Goal: Download file/media

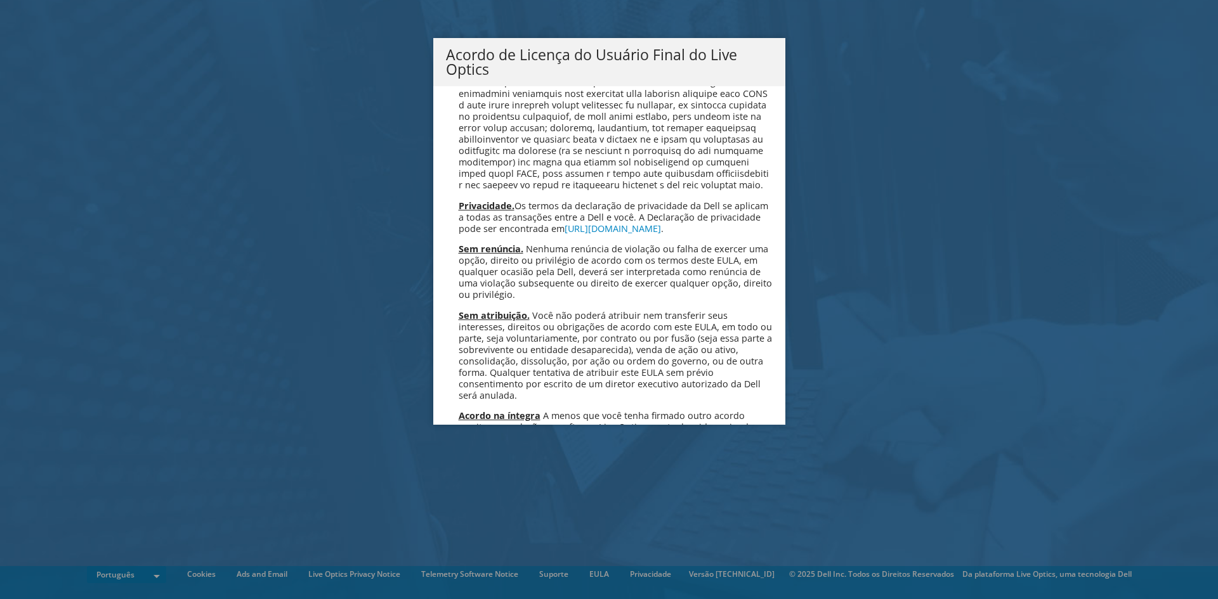
scroll to position [5069, 0]
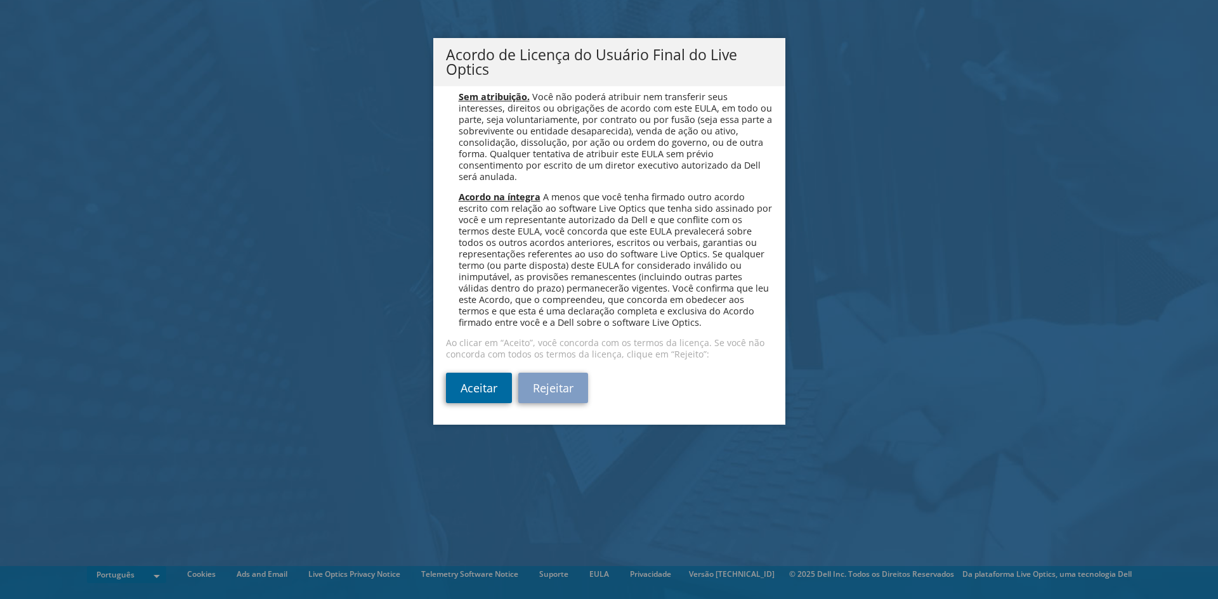
click at [451, 403] on link "Aceitar" at bounding box center [479, 388] width 66 height 30
click at [457, 392] on link "Aceitar" at bounding box center [479, 388] width 66 height 30
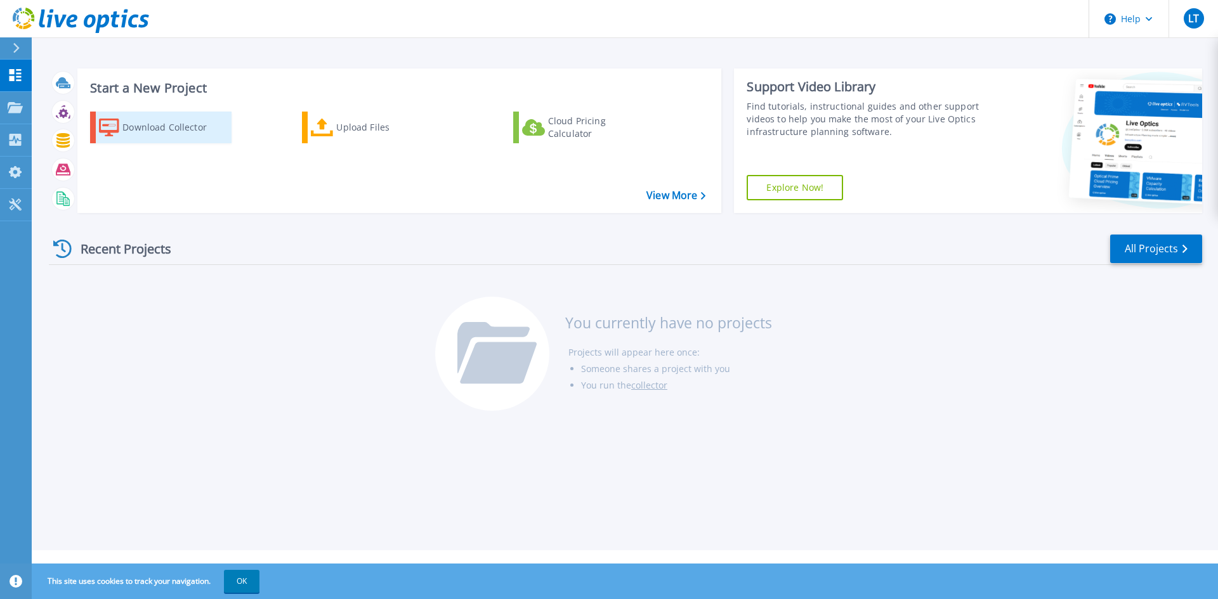
click at [174, 131] on div "Download Collector" at bounding box center [172, 127] width 101 height 25
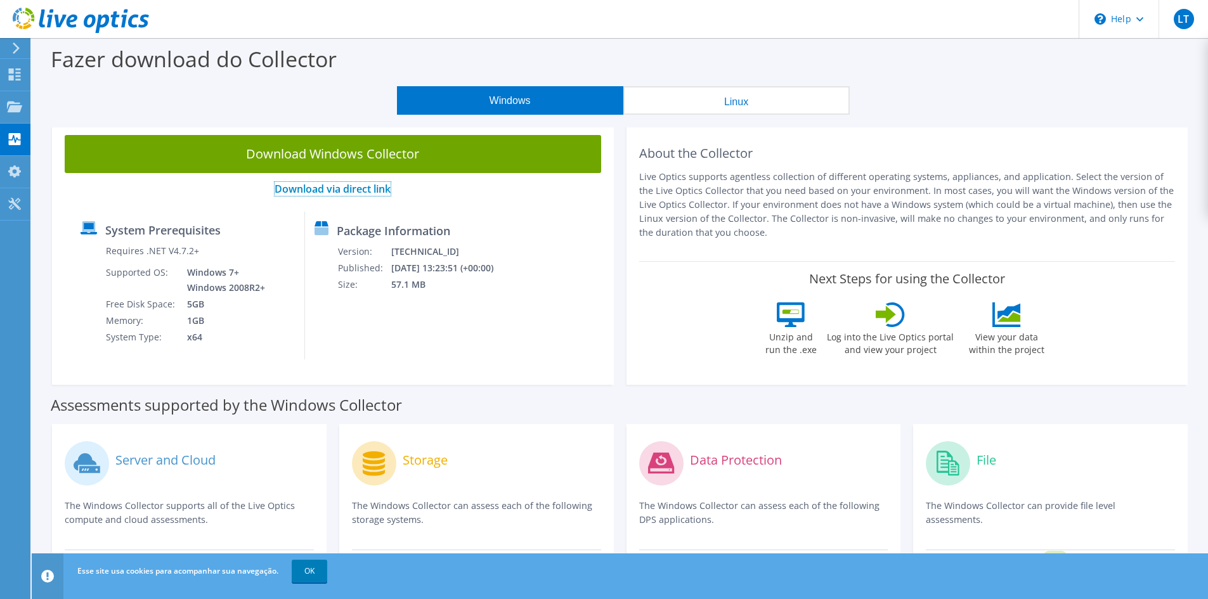
click at [368, 191] on link "Download via direct link" at bounding box center [333, 189] width 116 height 14
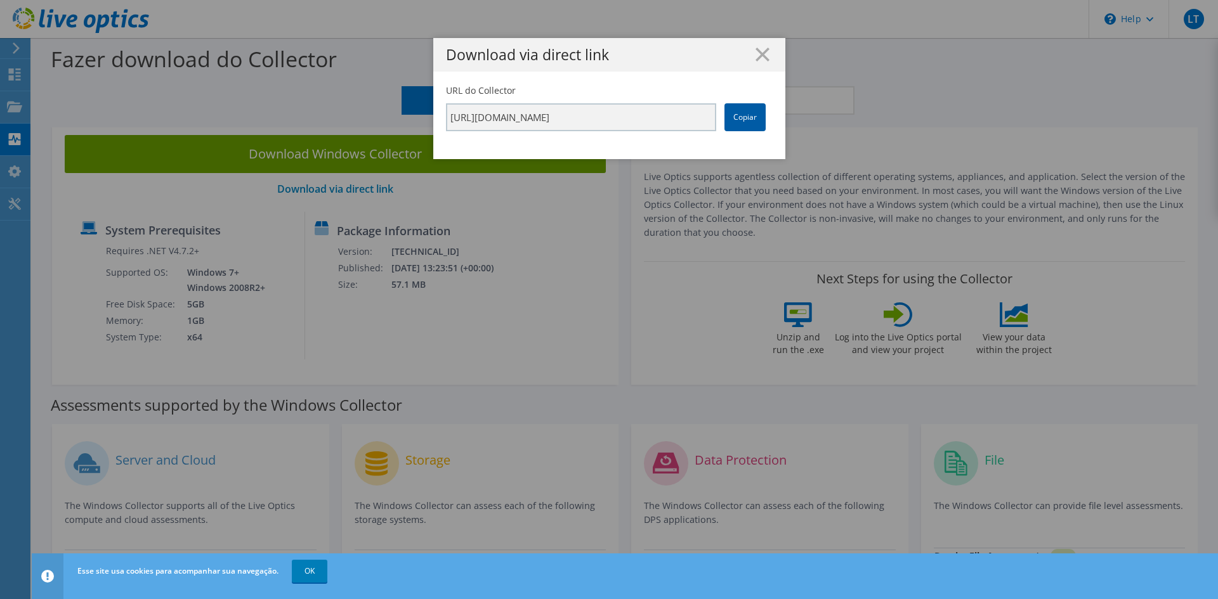
click at [737, 119] on link "Copiar" at bounding box center [744, 117] width 41 height 28
click at [756, 56] on line at bounding box center [762, 54] width 13 height 13
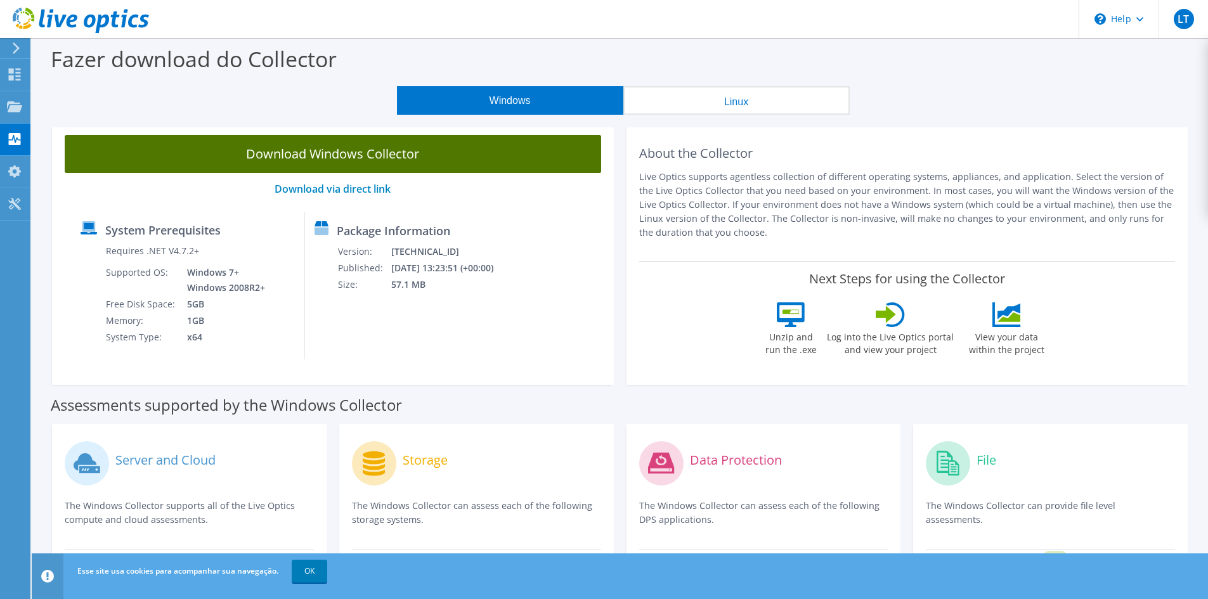
click at [358, 154] on link "Download Windows Collector" at bounding box center [333, 154] width 536 height 38
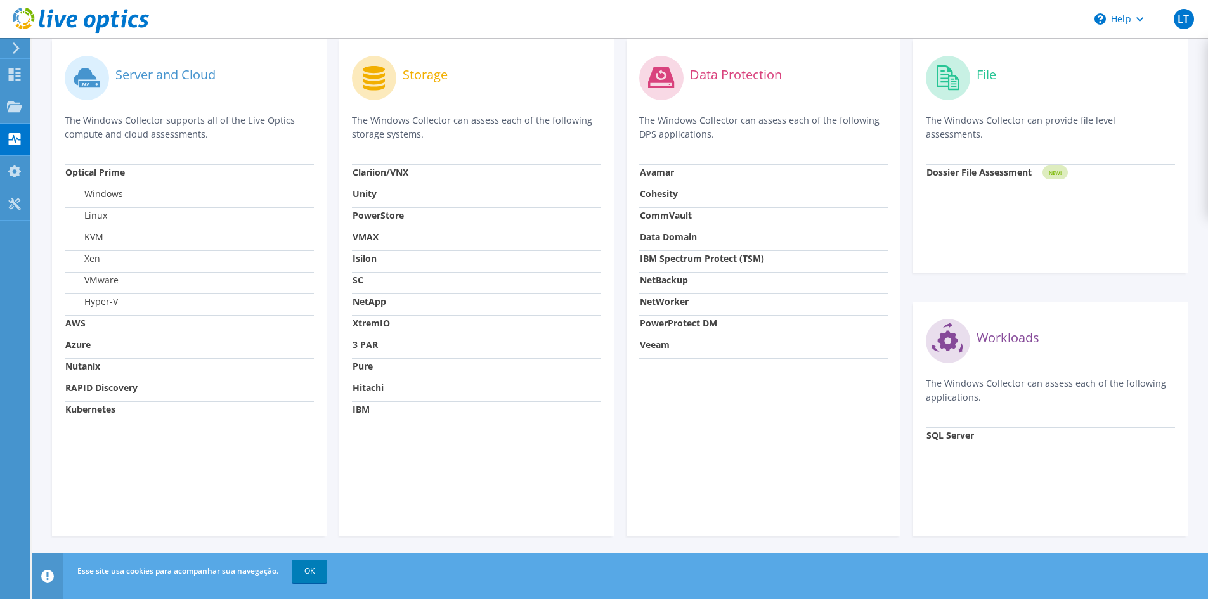
scroll to position [387, 0]
drag, startPoint x: 113, startPoint y: 313, endPoint x: 113, endPoint y: 321, distance: 8.2
click at [113, 316] on tbody "Optical Prime Windows Linux KVM Xen VMware Hyper-V AWS Azure Nutanix RAPID Disc…" at bounding box center [189, 291] width 249 height 259
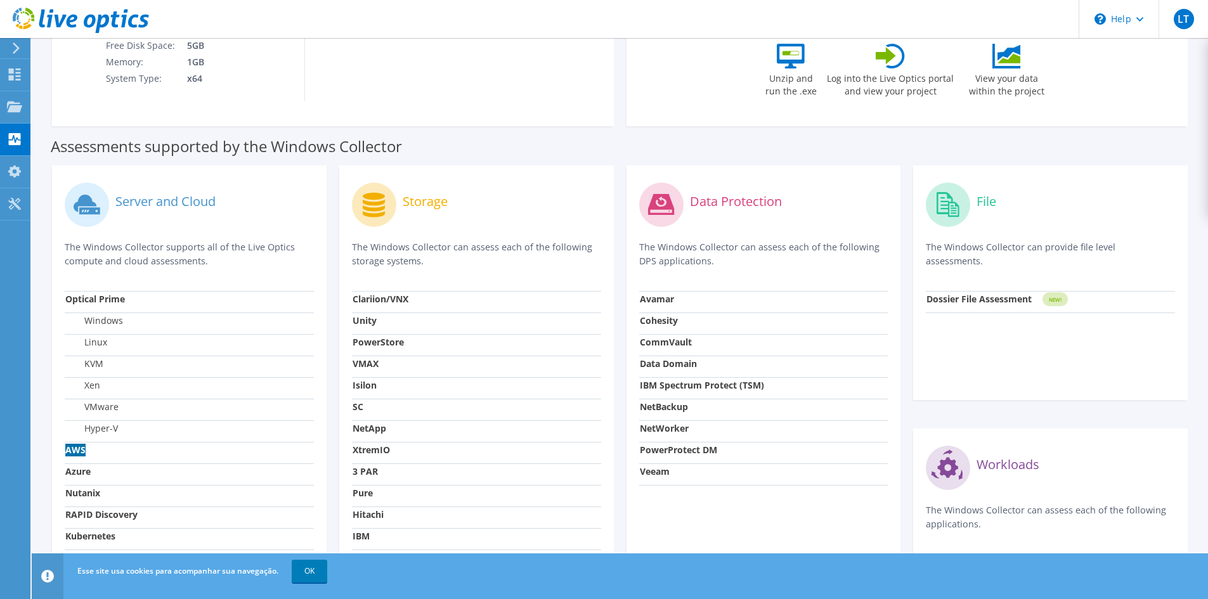
scroll to position [380, 0]
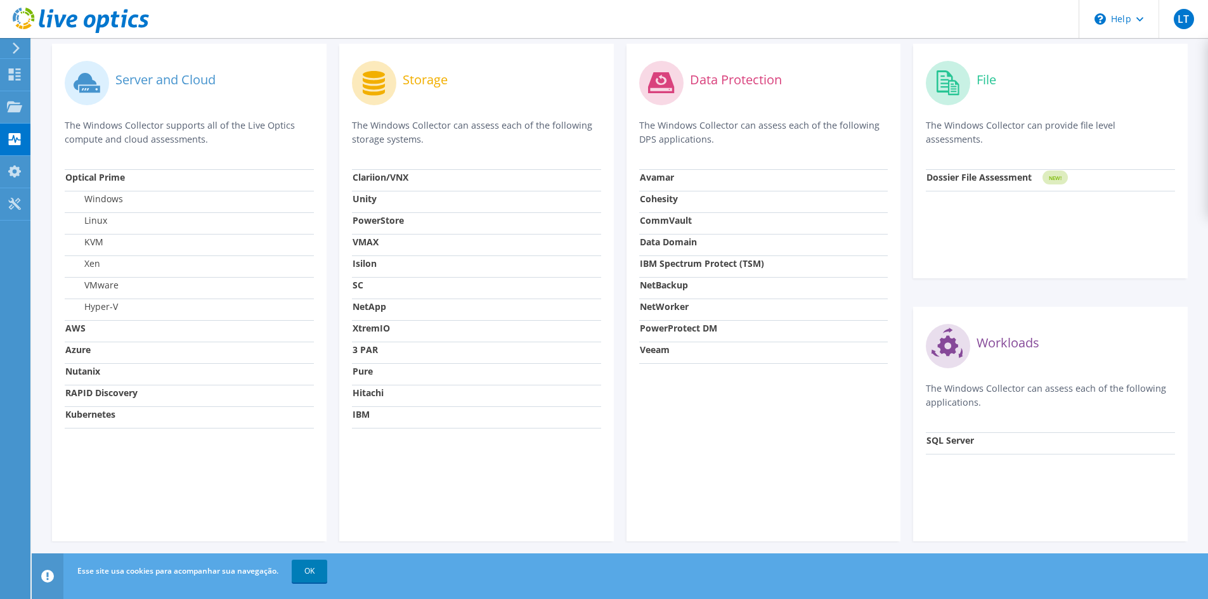
click at [231, 426] on td "Kubernetes" at bounding box center [189, 417] width 249 height 22
